Goal: Find specific page/section: Find specific page/section

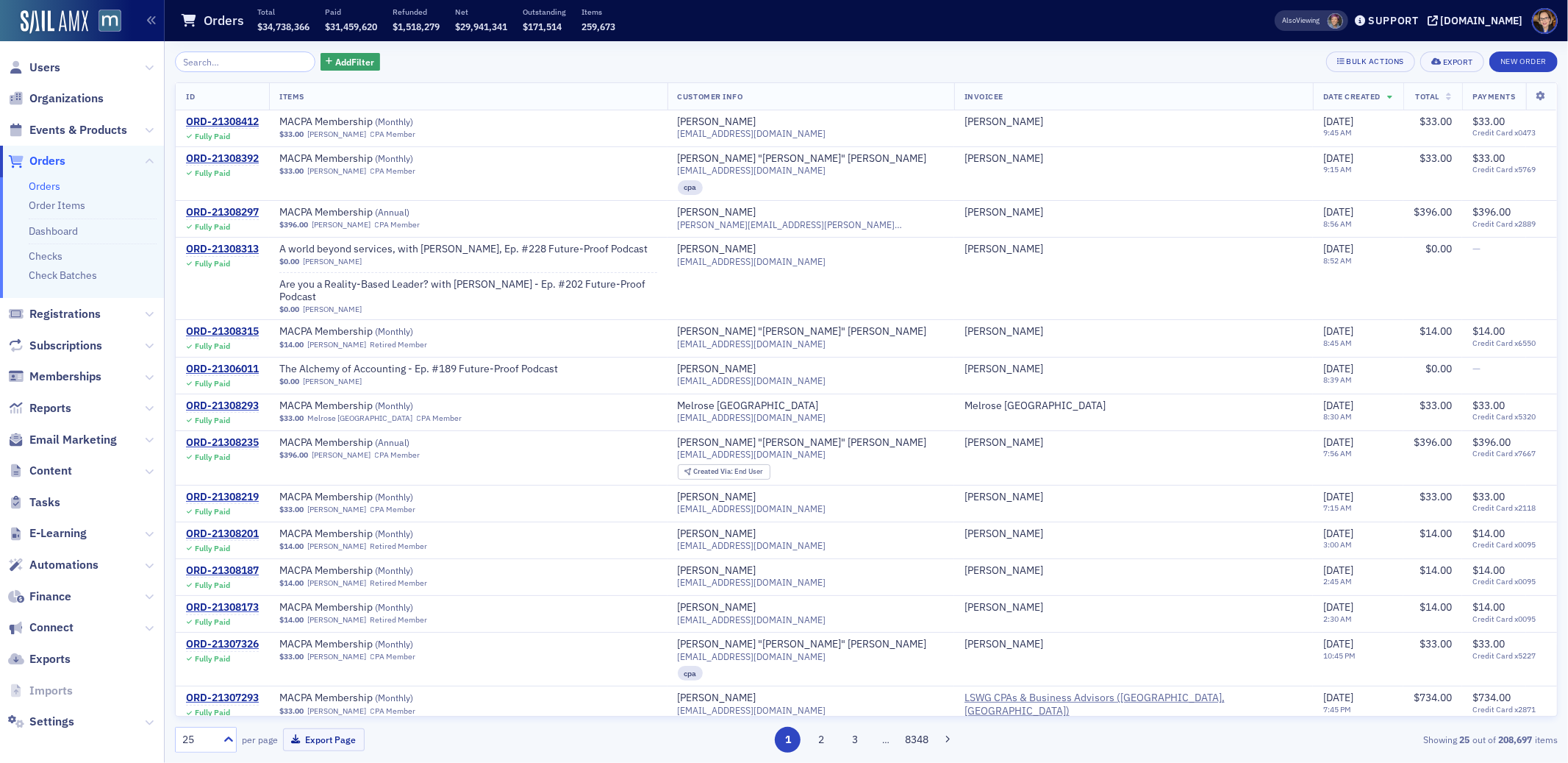
click at [34, 162] on span "Orders" at bounding box center [47, 161] width 36 height 16
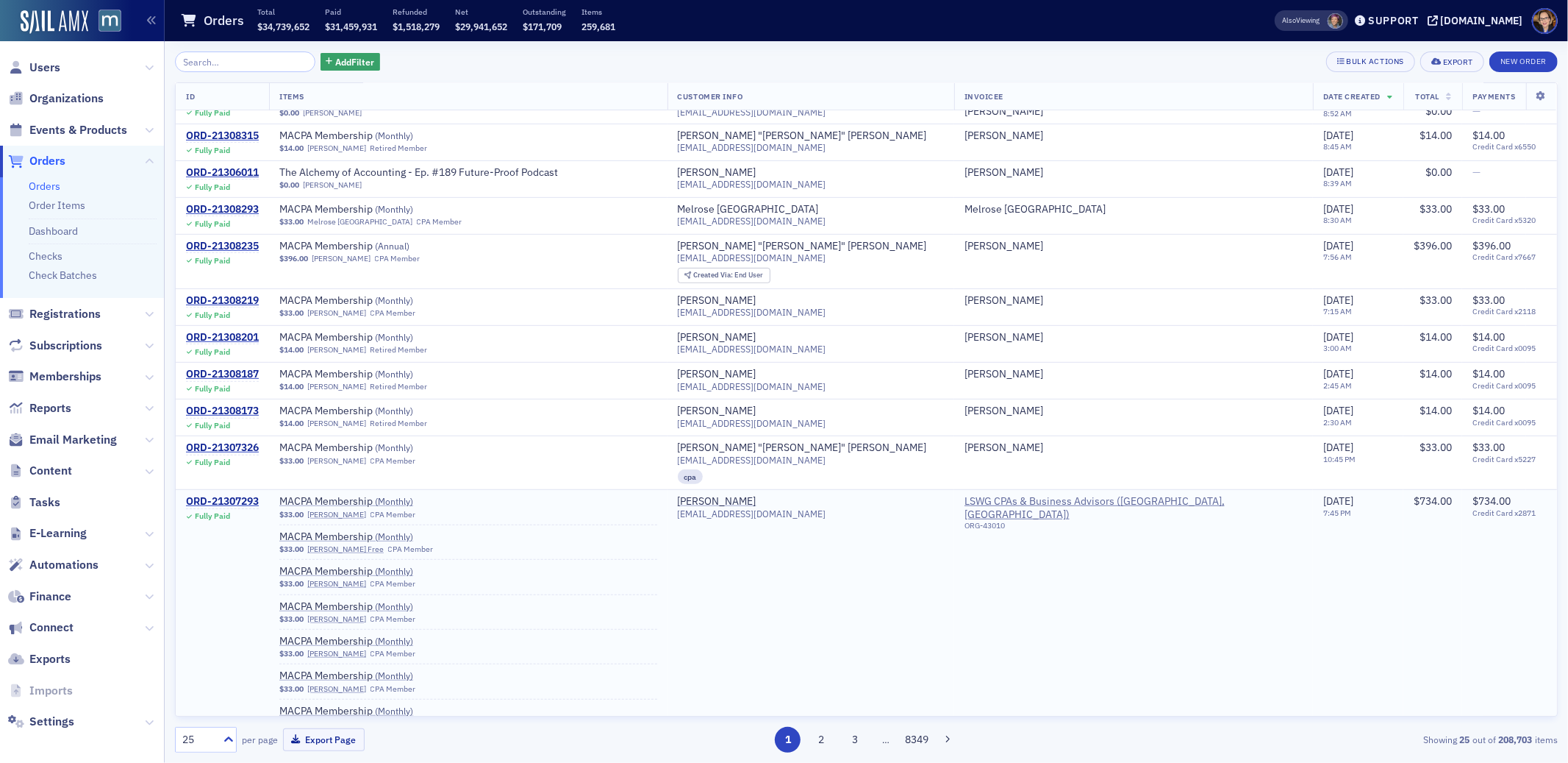
scroll to position [1106, 0]
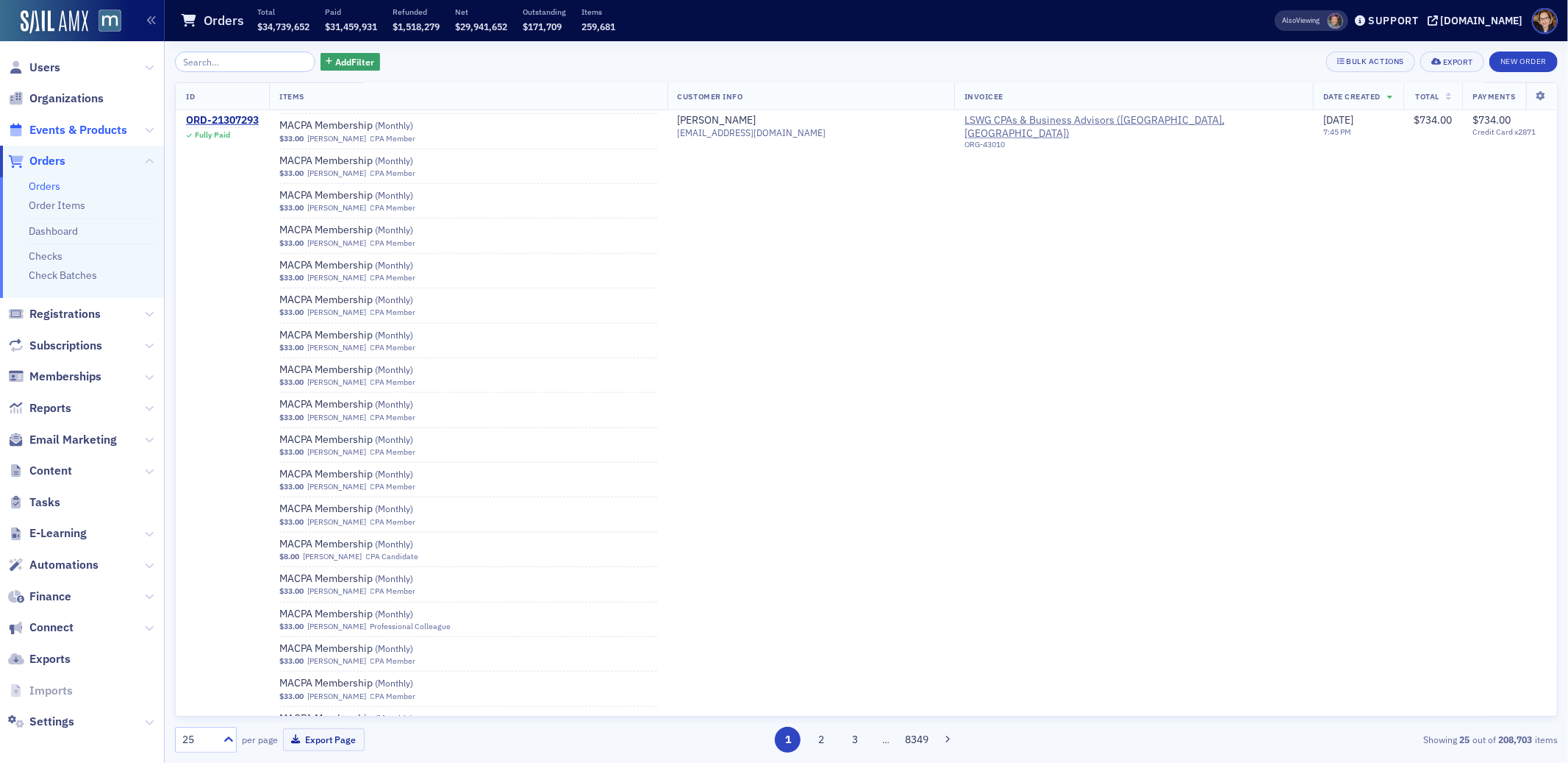
click at [72, 133] on span "Events & Products" at bounding box center [79, 130] width 98 height 16
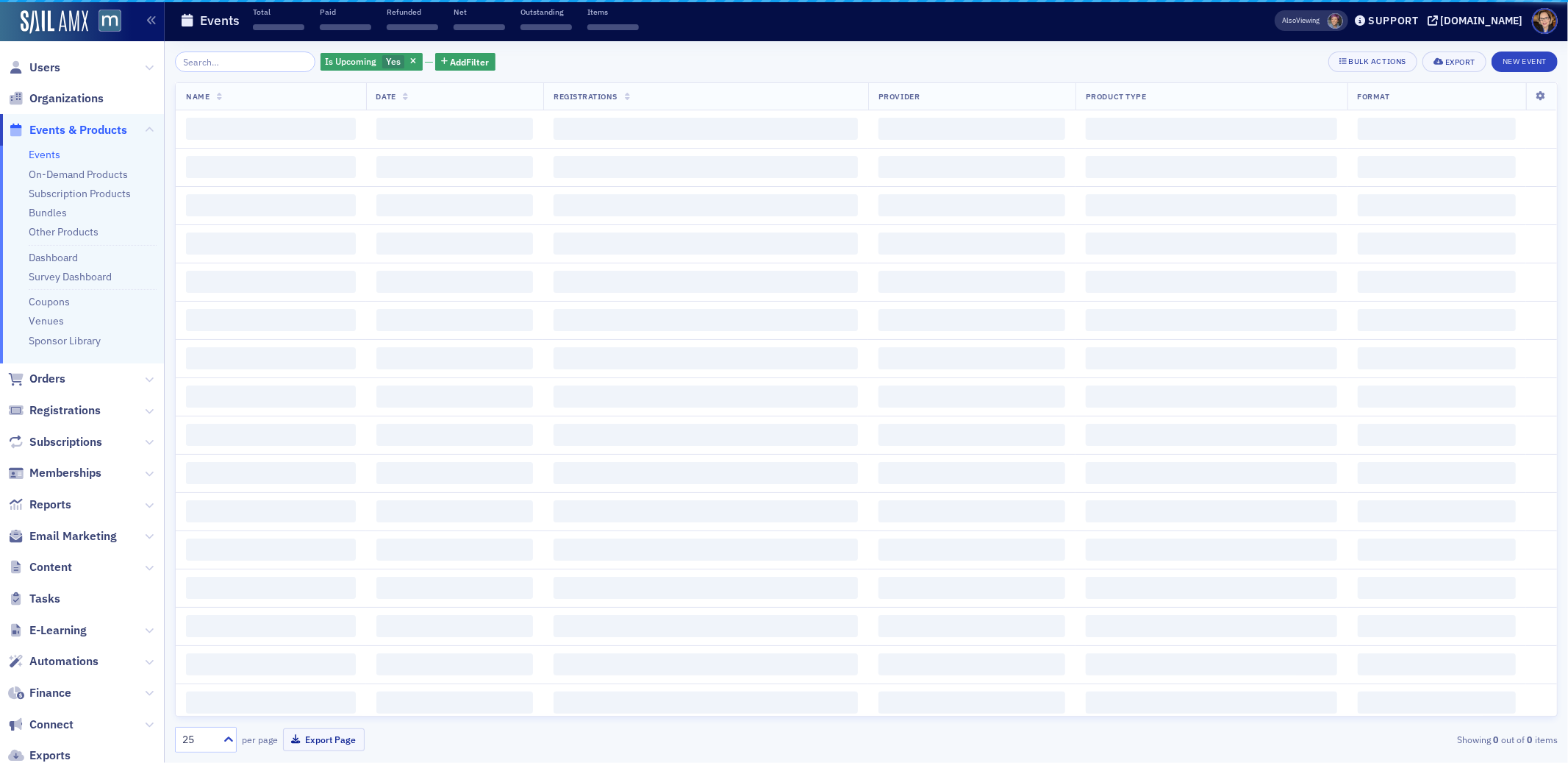
click at [228, 60] on input "search" at bounding box center [245, 62] width 141 height 21
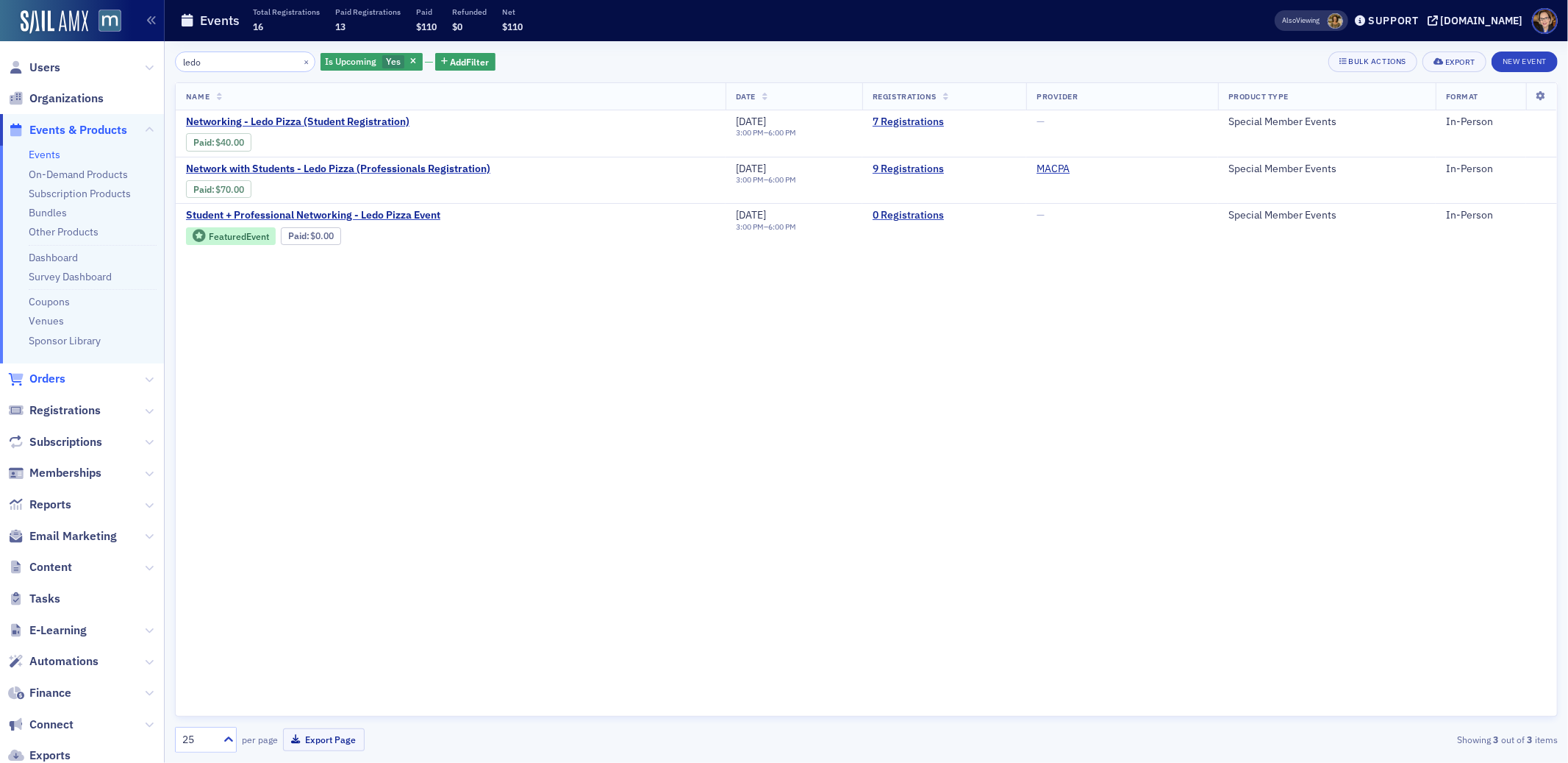
type input "ledo"
drag, startPoint x: 56, startPoint y: 380, endPoint x: 67, endPoint y: 369, distance: 15.6
click at [56, 380] on span "Orders" at bounding box center [47, 379] width 36 height 16
